Goal: Task Accomplishment & Management: Complete application form

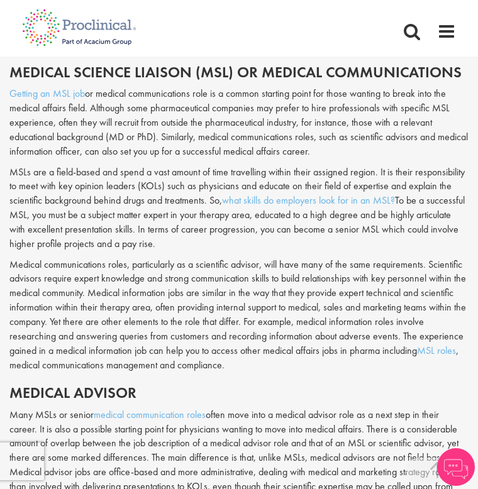
click at [271, 169] on p "MSLs are a field-based and spend a vast amount of time travelling within their …" at bounding box center [238, 208] width 459 height 86
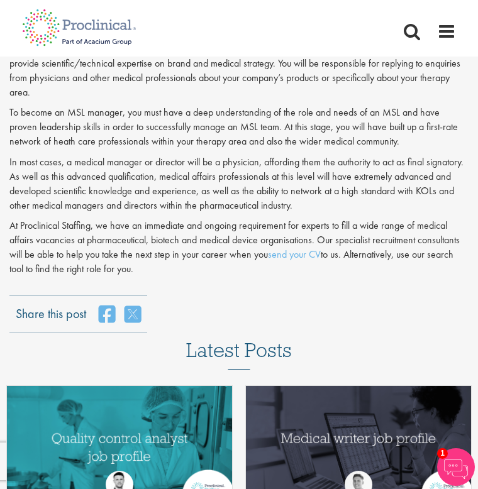
scroll to position [1702, 0]
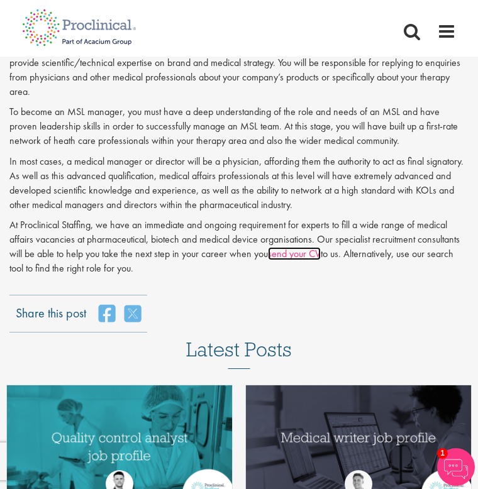
click at [298, 247] on link "send your CV" at bounding box center [294, 253] width 53 height 13
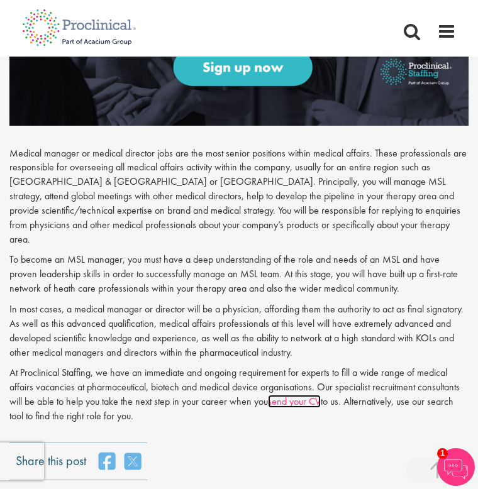
scroll to position [1019, 0]
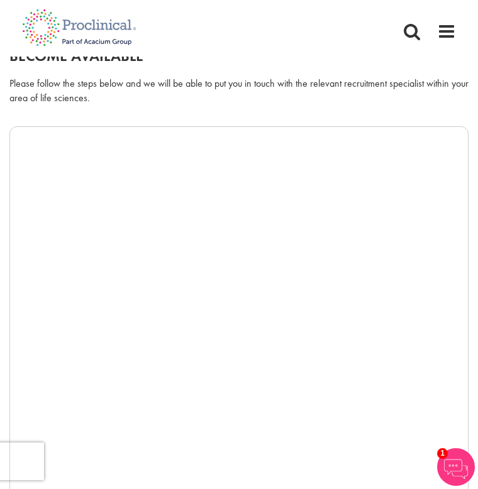
scroll to position [170, 0]
